Goal: Navigation & Orientation: Find specific page/section

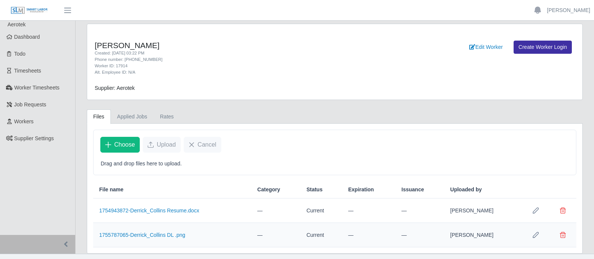
scroll to position [12, 0]
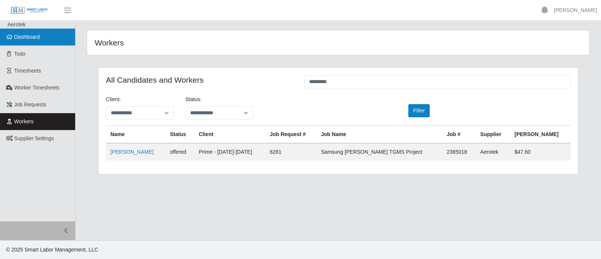
click at [37, 37] on span "Dashboard" at bounding box center [27, 37] width 26 height 6
